Goal: Task Accomplishment & Management: Manage account settings

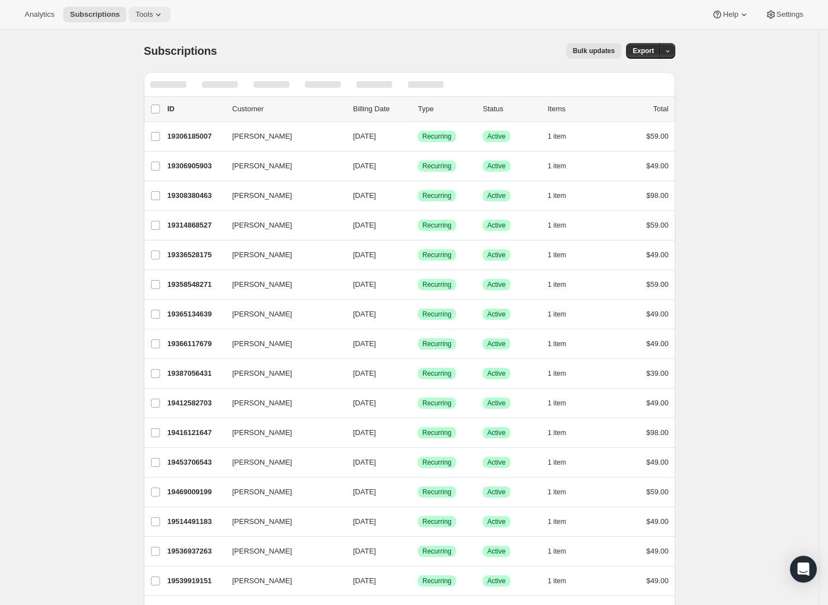
click at [153, 16] on icon at bounding box center [158, 14] width 11 height 11
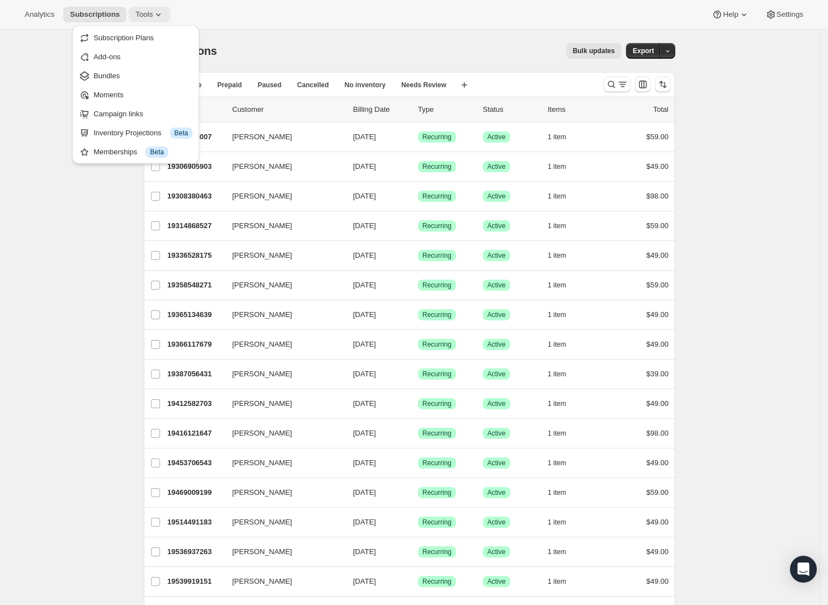
click at [153, 13] on icon at bounding box center [158, 14] width 11 height 11
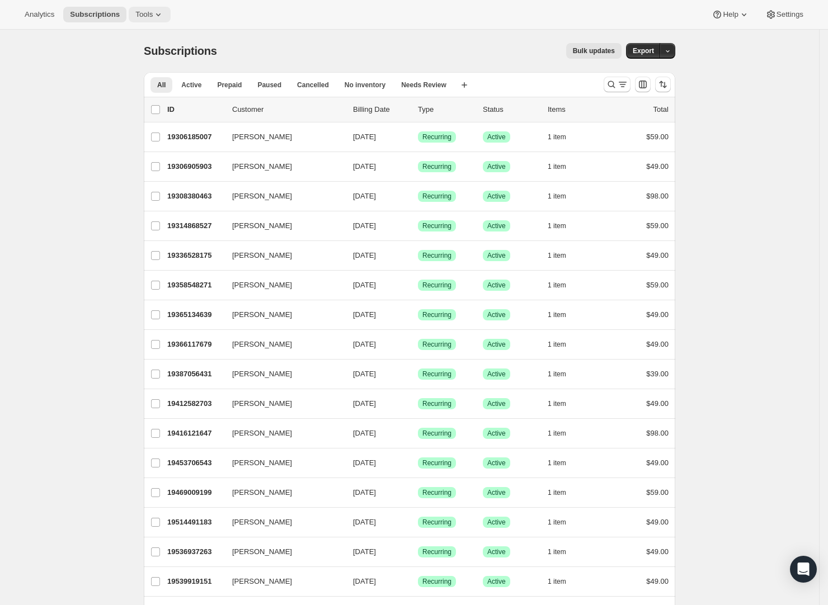
click at [153, 13] on icon at bounding box center [158, 14] width 11 height 11
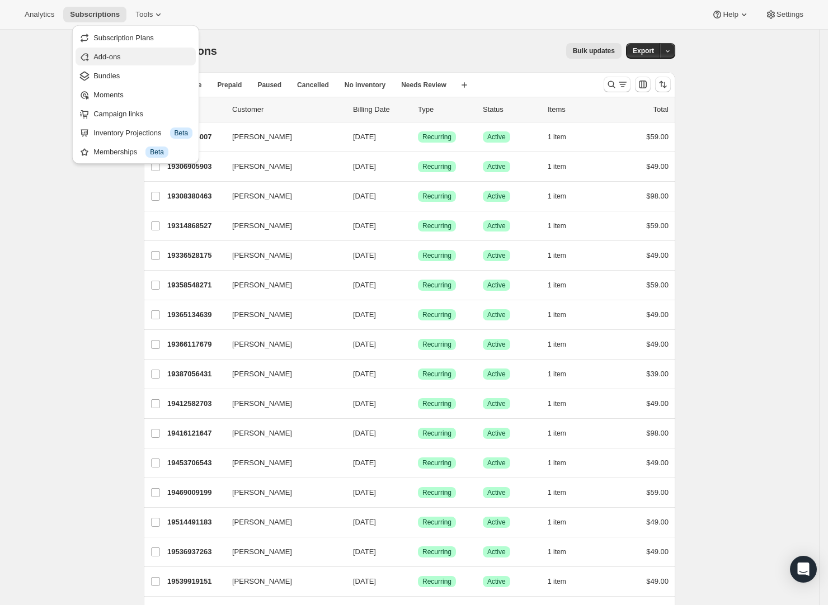
click at [134, 52] on span "Add-ons" at bounding box center [142, 56] width 99 height 11
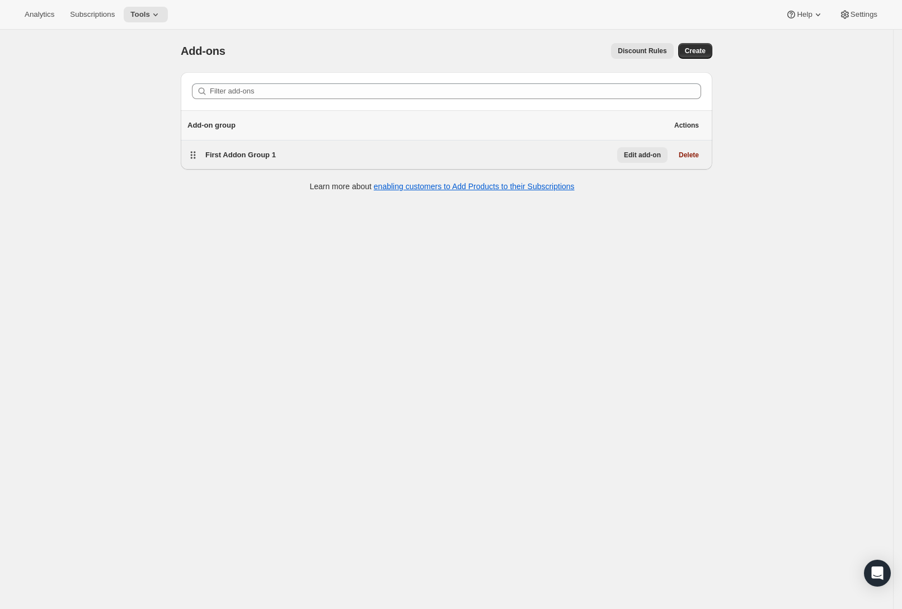
click at [651, 159] on span "Edit add-on" at bounding box center [642, 155] width 37 height 9
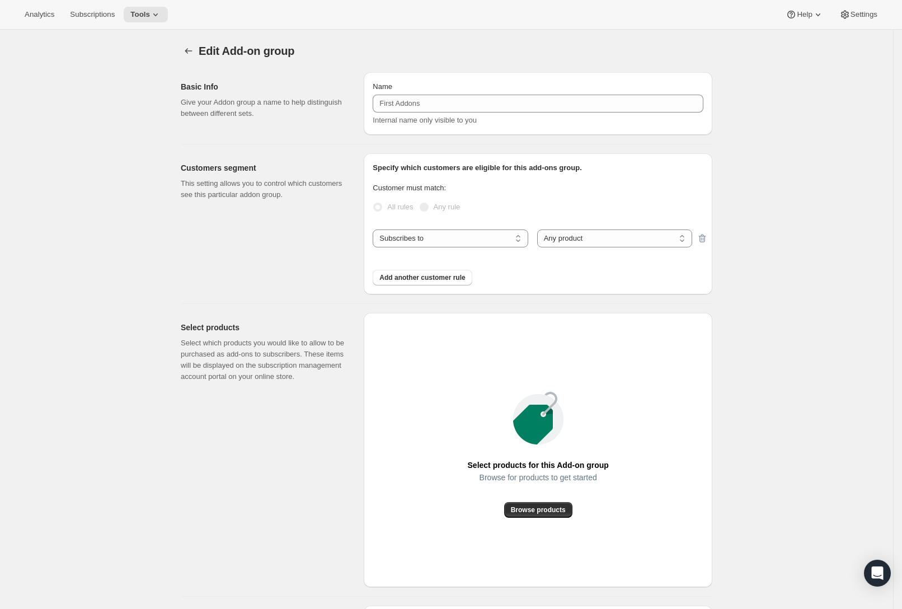
type input "First Addon Group 1"
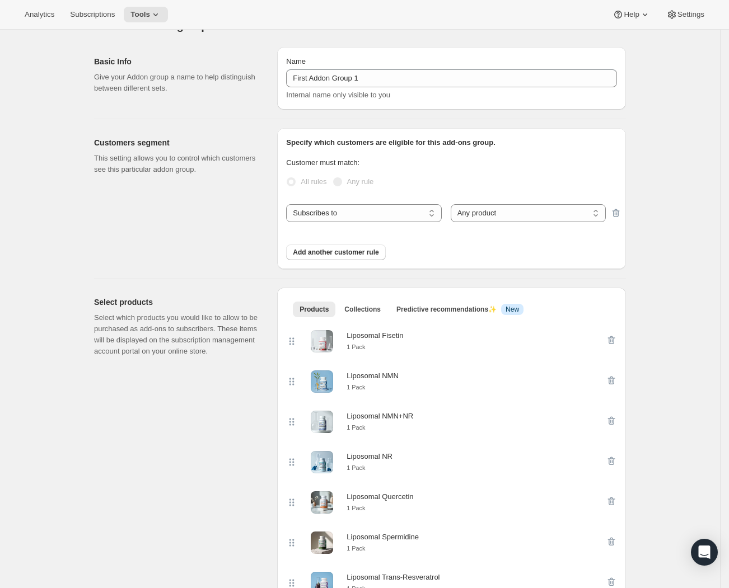
scroll to position [283, 0]
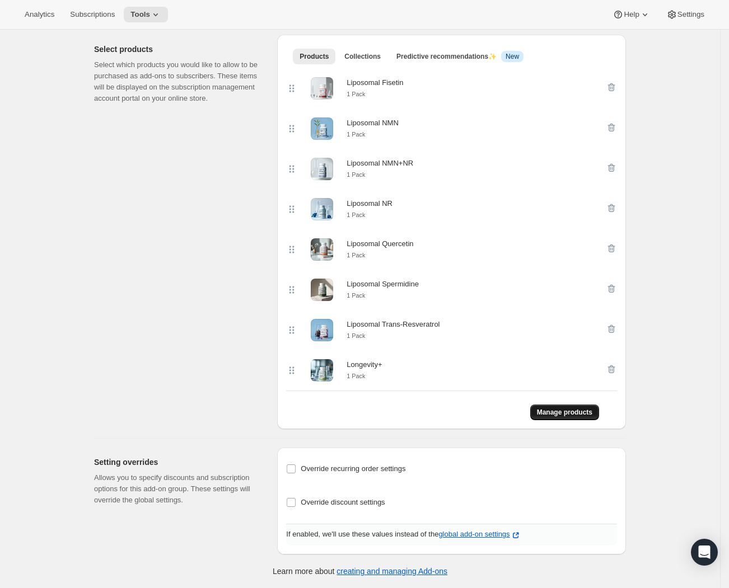
click at [558, 415] on span "Manage products" at bounding box center [564, 412] width 55 height 9
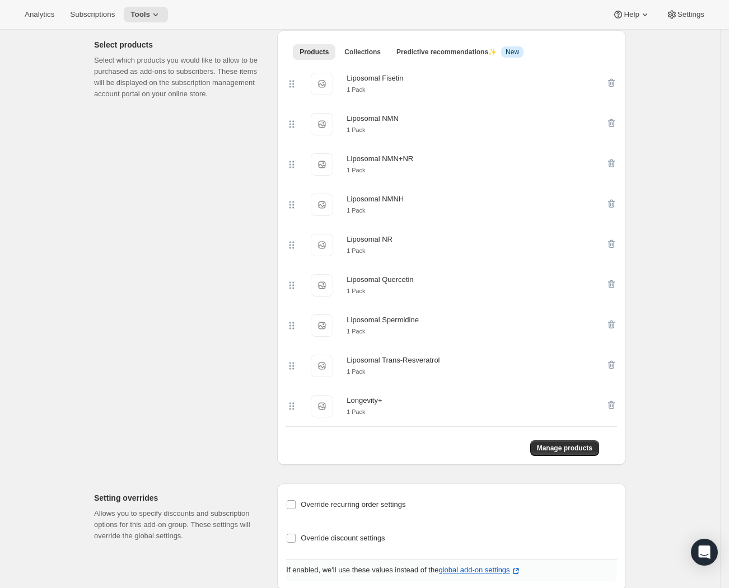
scroll to position [323, 0]
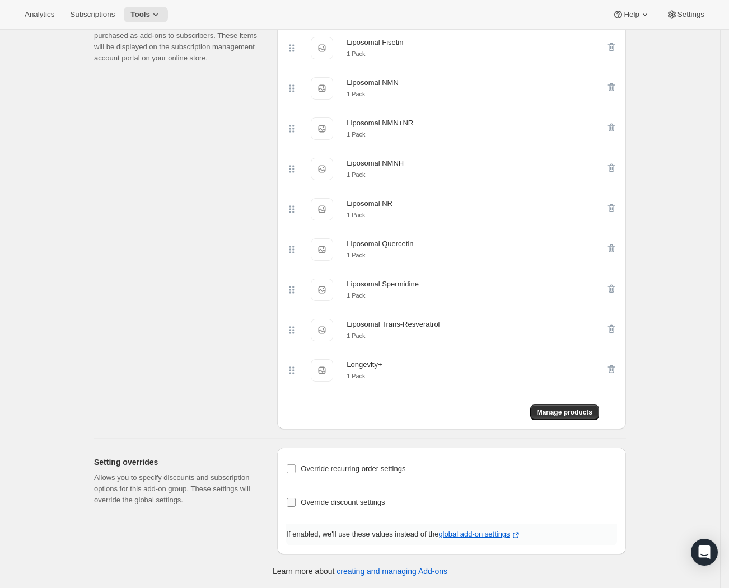
click at [377, 503] on span "Override discount settings" at bounding box center [342, 502] width 84 height 8
click at [295, 503] on input "Override discount settings" at bounding box center [291, 502] width 9 height 9
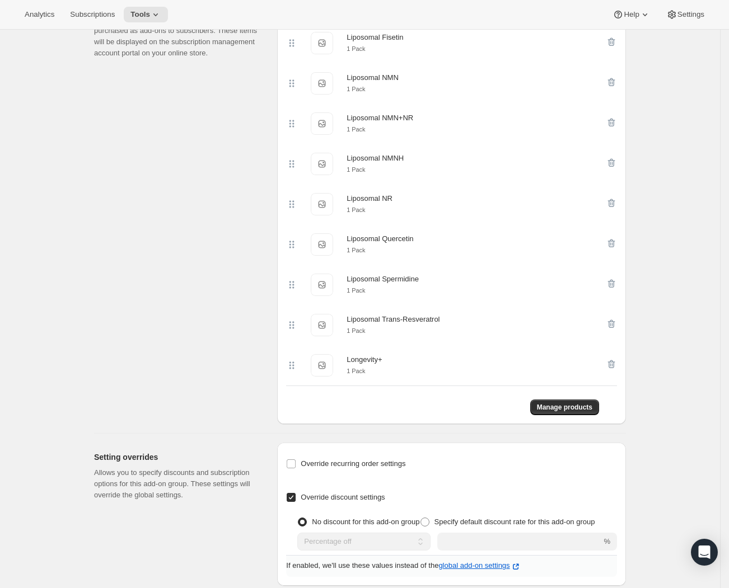
scroll to position [360, 0]
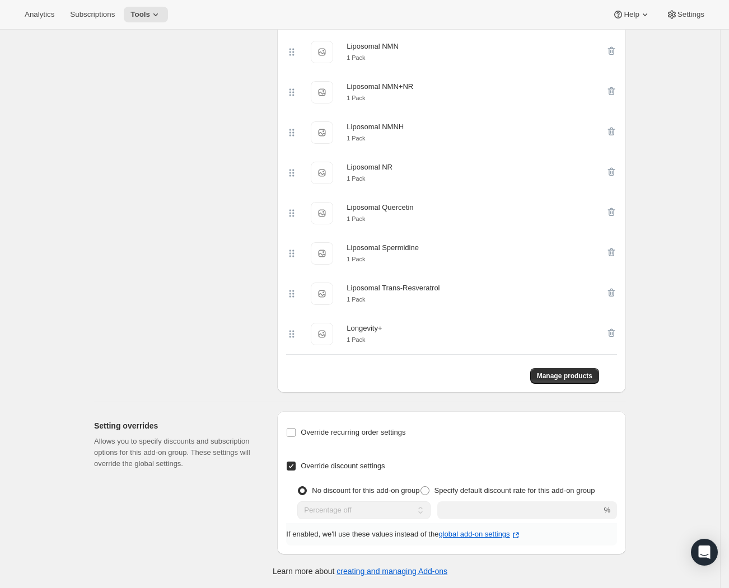
click at [295, 469] on input "Override discount settings" at bounding box center [291, 466] width 9 height 9
checkbox input "false"
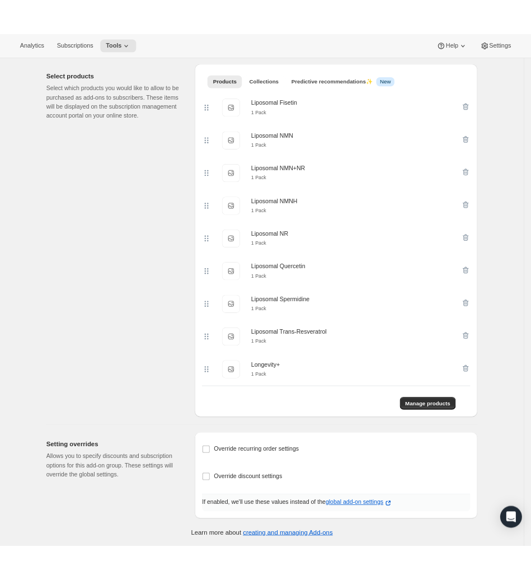
scroll to position [0, 0]
